Goal: Task Accomplishment & Management: Manage account settings

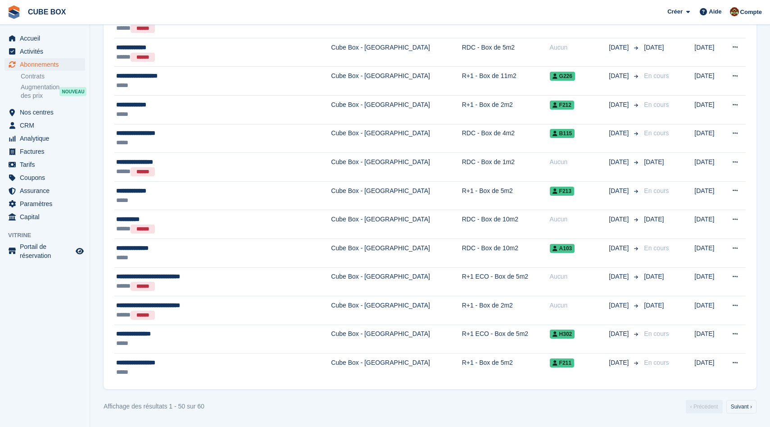
scroll to position [1301, 0]
click at [742, 405] on link "Suivant ›" at bounding box center [742, 407] width 30 height 14
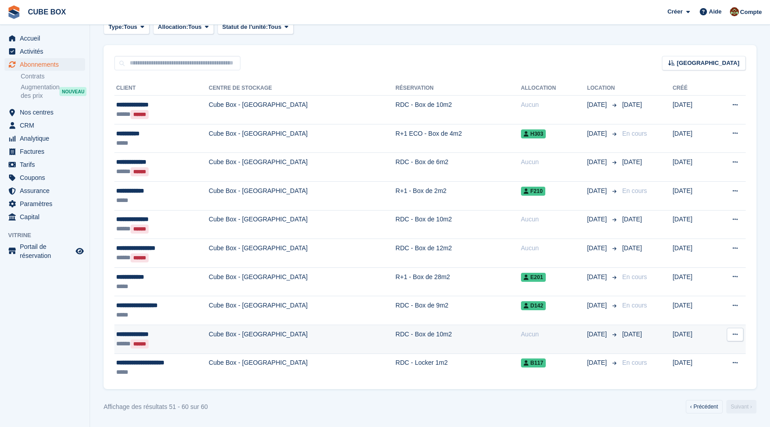
scroll to position [155, 0]
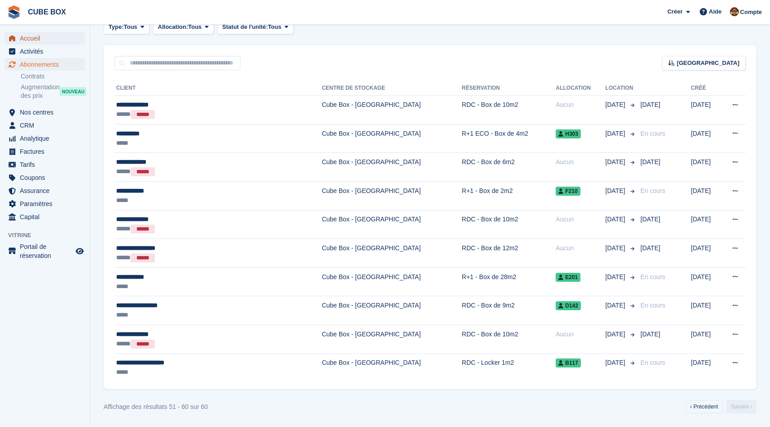
click at [38, 39] on span "Accueil" at bounding box center [47, 38] width 54 height 13
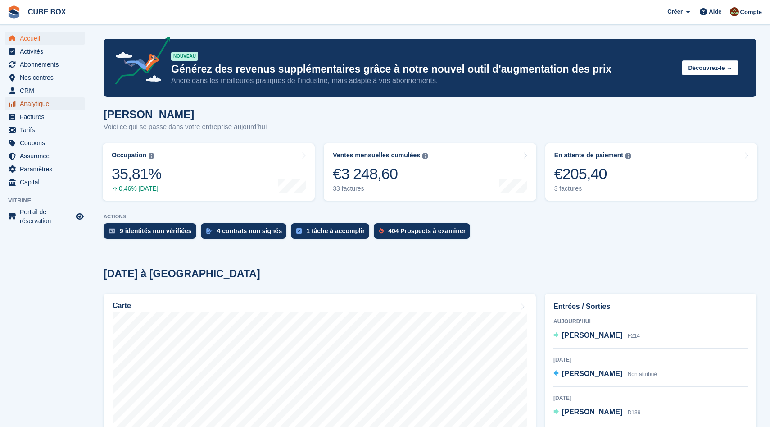
click at [30, 105] on span "Analytique" at bounding box center [47, 103] width 54 height 13
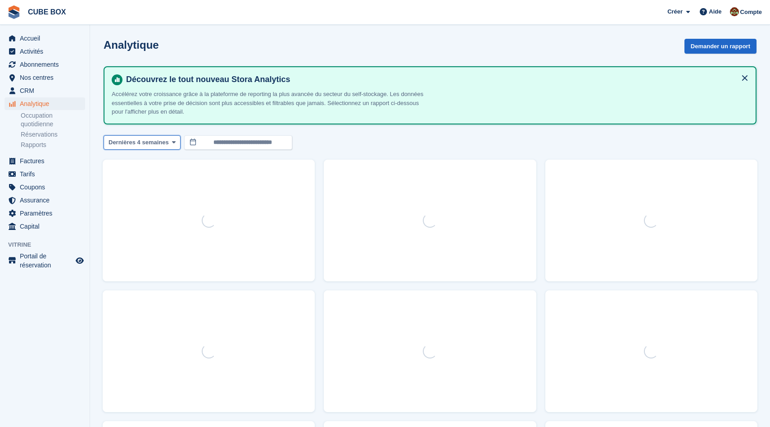
click at [166, 144] on span "Dernières 4 semaines" at bounding box center [139, 142] width 60 height 9
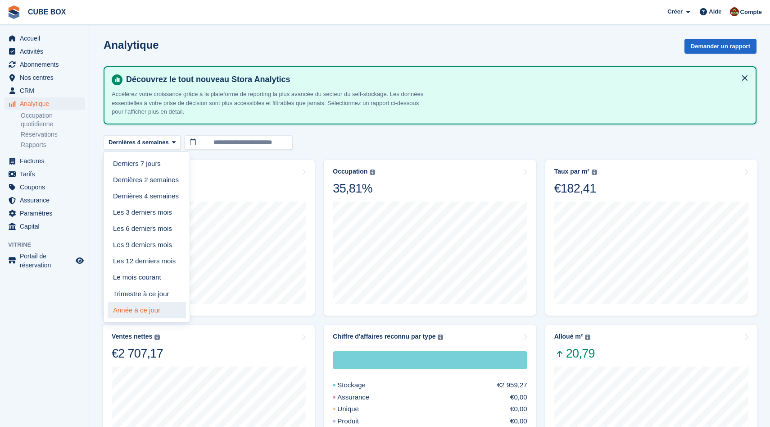
click at [143, 308] on link "Année à ce jour" at bounding box center [147, 310] width 78 height 16
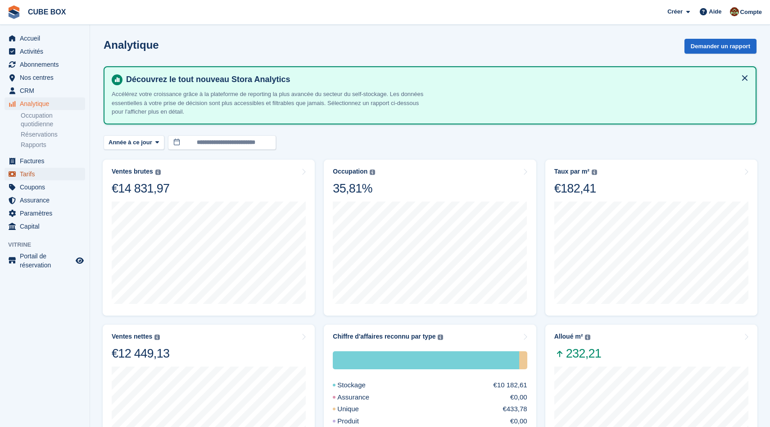
click at [39, 172] on span "Tarifs" at bounding box center [47, 174] width 54 height 13
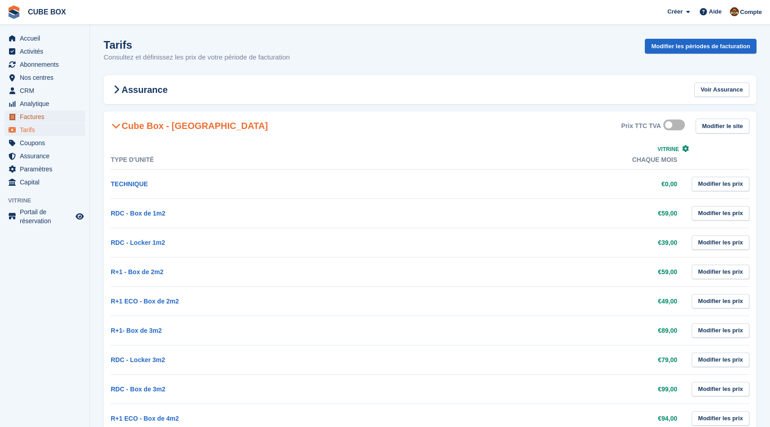
click at [31, 116] on span "Factures" at bounding box center [47, 116] width 54 height 13
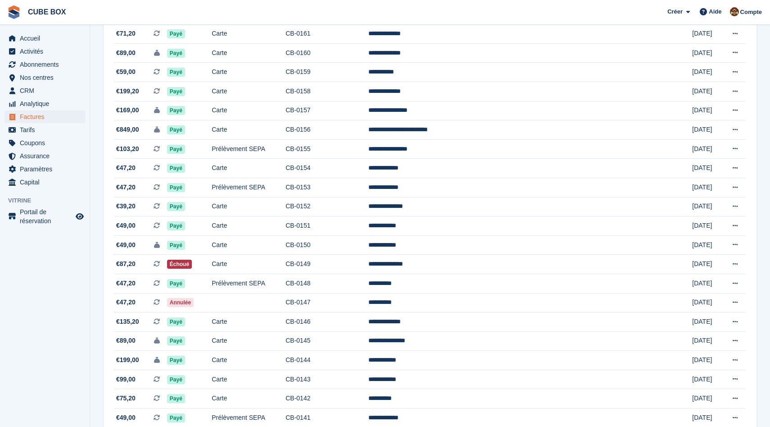
scroll to position [728, 0]
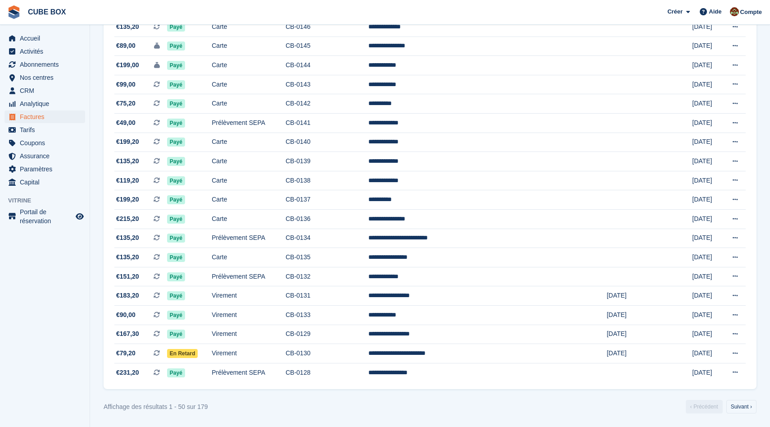
click at [746, 405] on link "Suivant ›" at bounding box center [742, 407] width 30 height 14
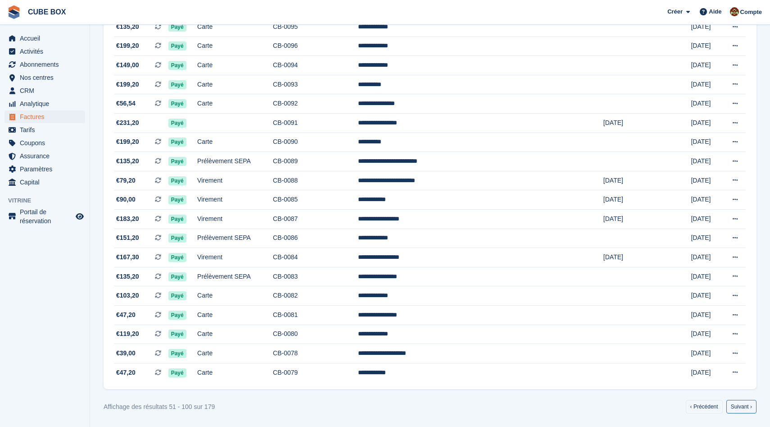
click at [746, 405] on link "Suivant ›" at bounding box center [742, 407] width 30 height 14
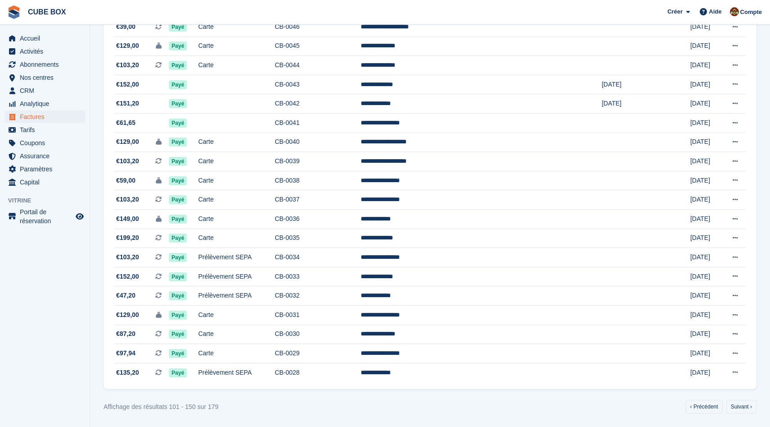
scroll to position [728, 0]
click at [739, 405] on link "Suivant ›" at bounding box center [742, 407] width 30 height 14
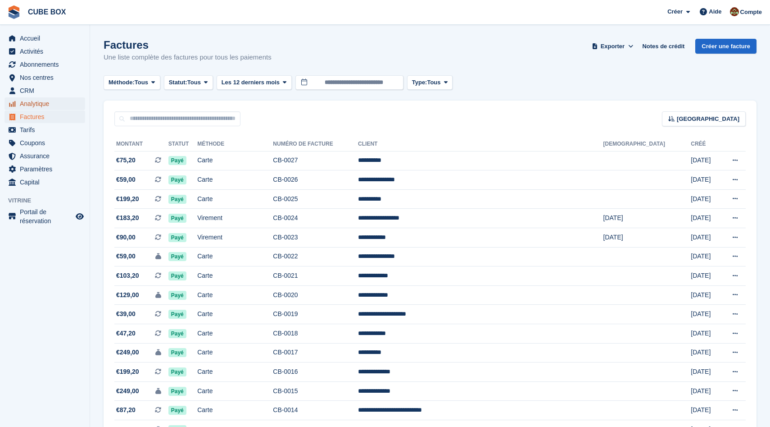
click at [26, 106] on span "Analytique" at bounding box center [47, 103] width 54 height 13
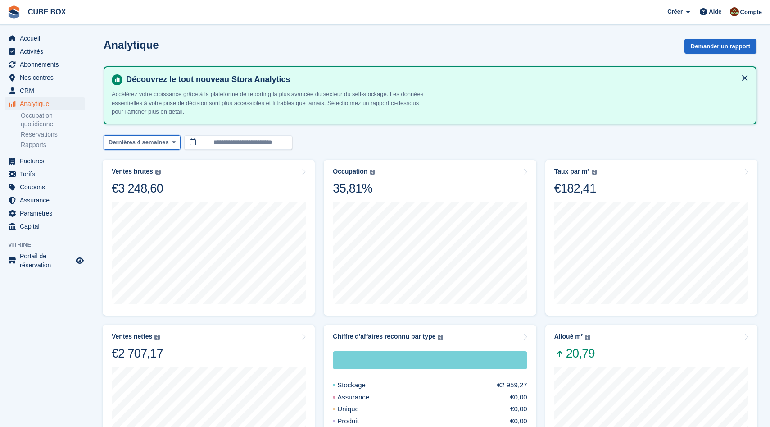
click at [159, 143] on span "Dernières 4 semaines" at bounding box center [139, 142] width 60 height 9
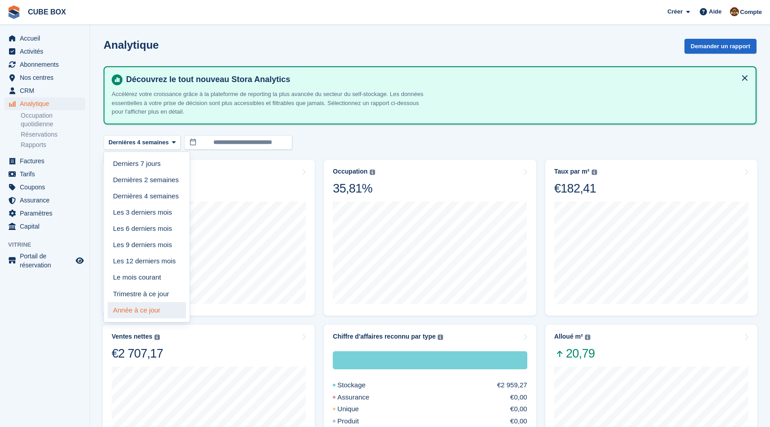
click at [155, 305] on link "Année à ce jour" at bounding box center [147, 310] width 78 height 16
